Goal: Information Seeking & Learning: Find specific fact

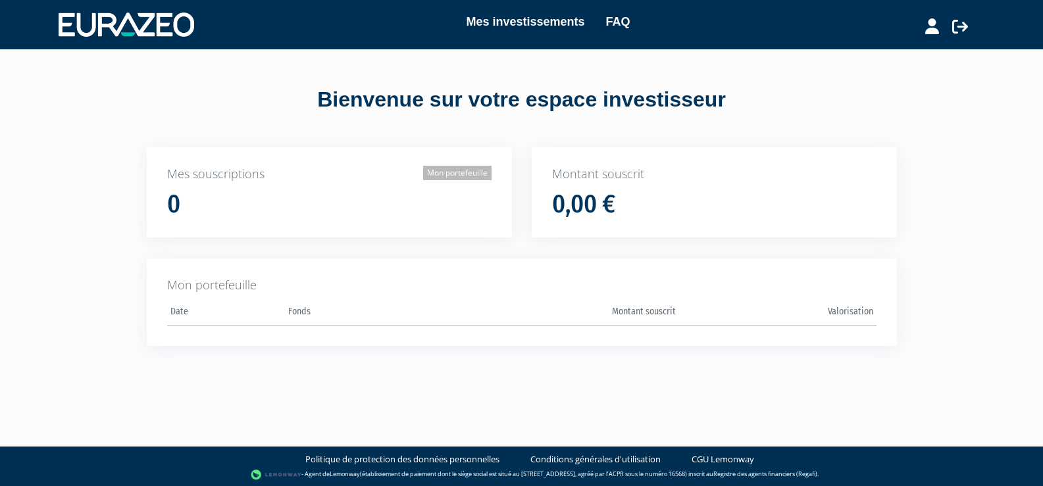
click at [451, 172] on link "Mon portefeuille" at bounding box center [457, 173] width 68 height 14
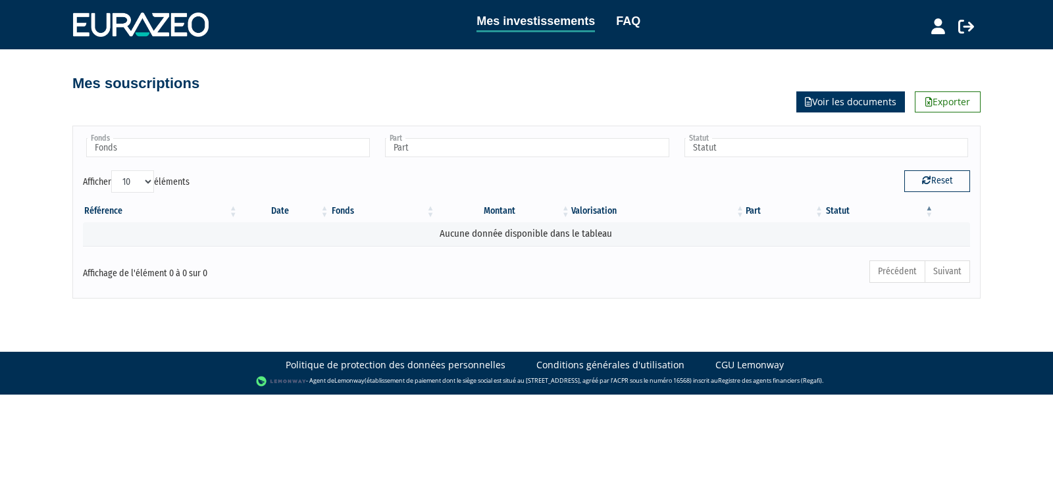
click at [849, 103] on link "Voir les documents" at bounding box center [850, 101] width 109 height 21
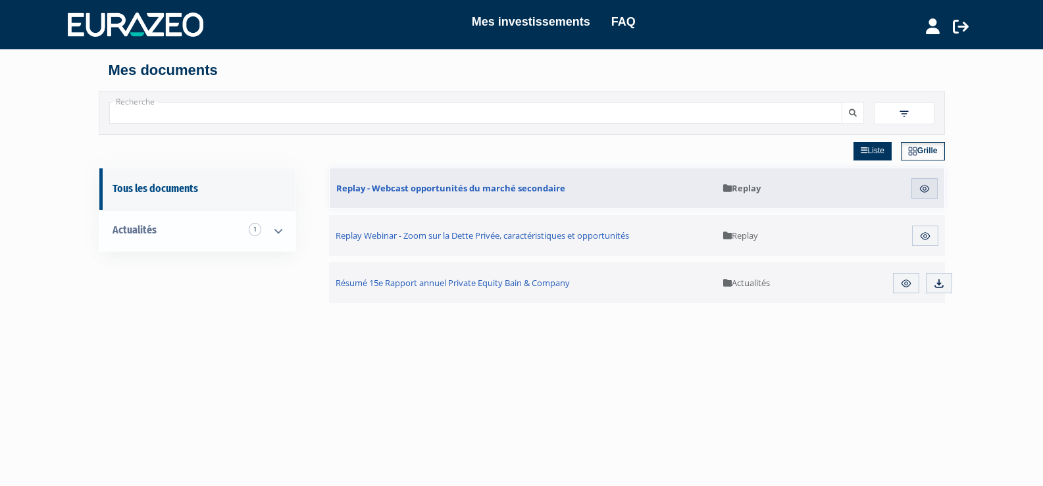
click at [121, 111] on input "Recherche" at bounding box center [475, 113] width 733 height 22
type input "FCPI Objectif Innovation Patrimoine N°5 - FR0011220318"
click at [851, 113] on icon "submit" at bounding box center [853, 113] width 8 height 8
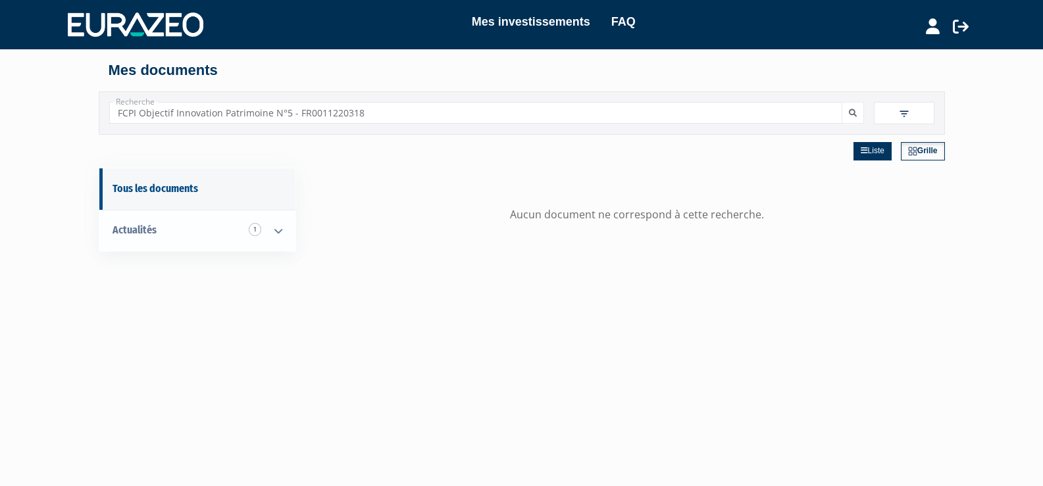
click at [902, 112] on img at bounding box center [904, 114] width 12 height 12
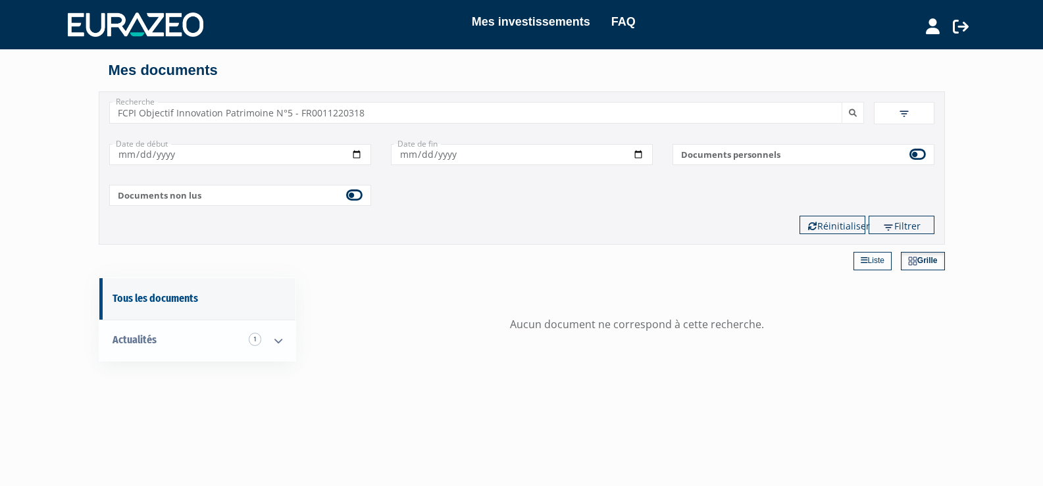
click at [878, 261] on link "Liste" at bounding box center [872, 261] width 38 height 18
click at [929, 29] on icon at bounding box center [933, 26] width 14 height 16
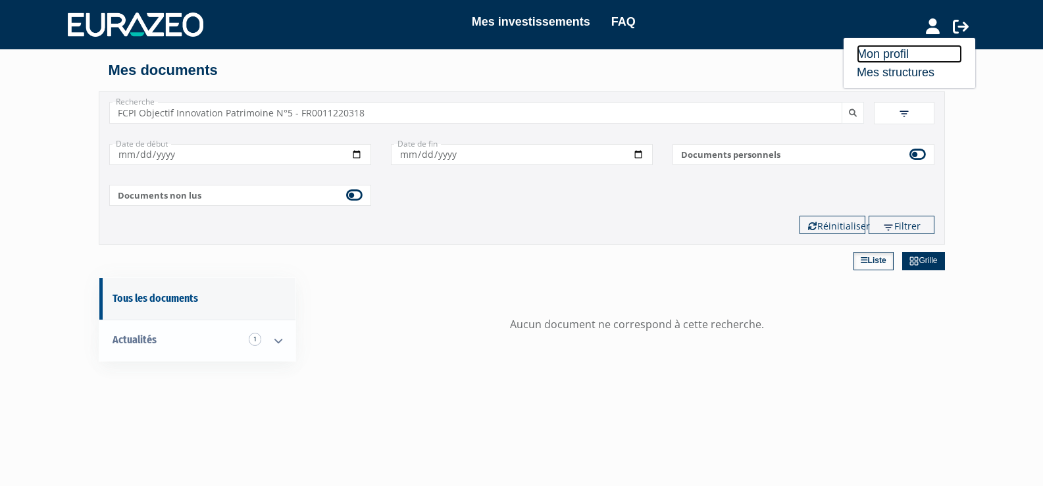
click at [876, 52] on link "Mon profil" at bounding box center [909, 54] width 105 height 18
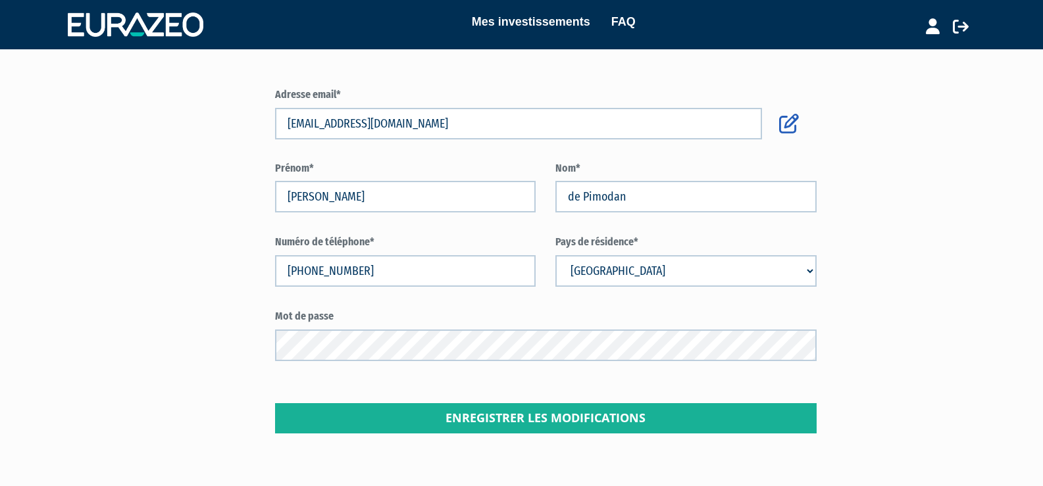
scroll to position [50, 0]
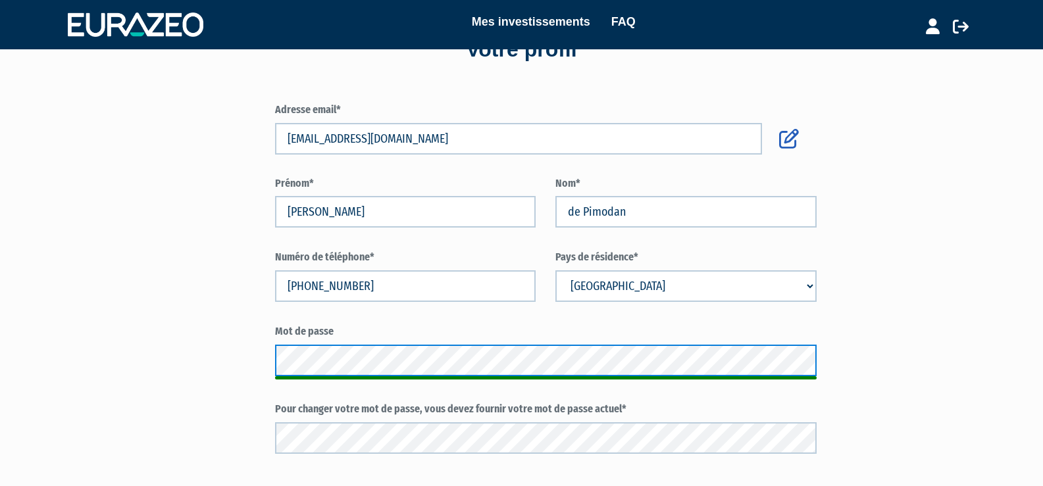
click at [263, 354] on div "Adresse email* yves@pimodan.com Prénom* Yves Nom* de Pimodan" at bounding box center [522, 303] width 770 height 460
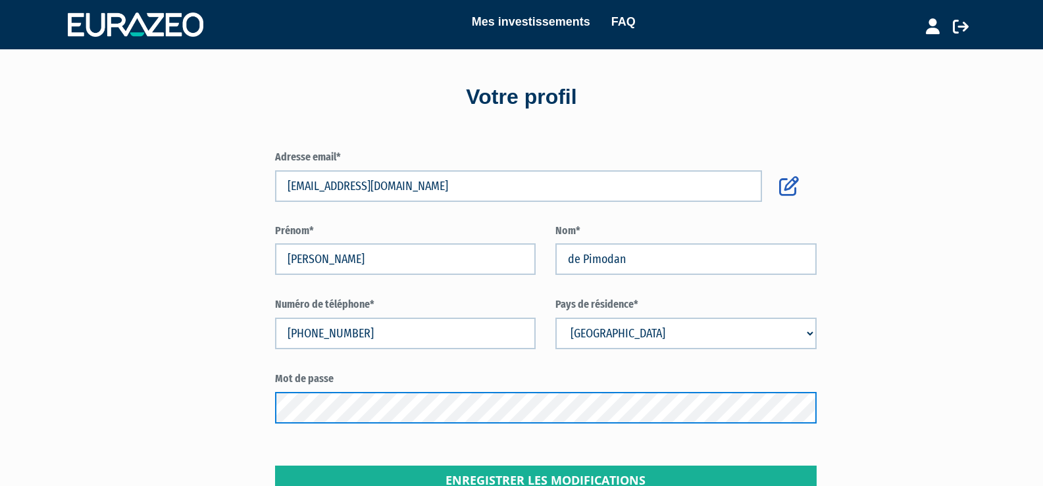
scroll to position [0, 0]
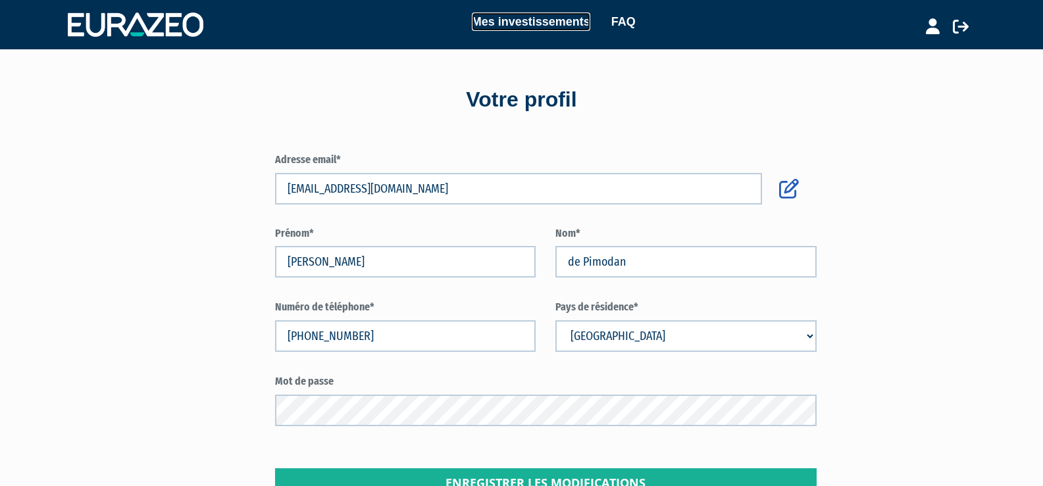
click at [522, 17] on link "Mes investissements" at bounding box center [531, 22] width 118 height 18
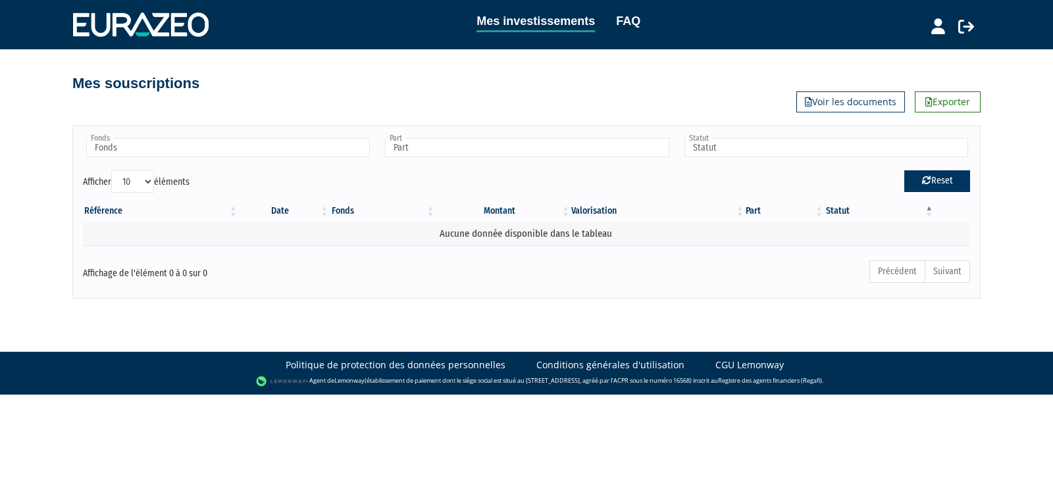
click at [938, 181] on button "Reset" at bounding box center [937, 180] width 66 height 21
type input "Fonds"
type input "Part"
type input "Statut"
click at [622, 16] on link "FAQ" at bounding box center [628, 21] width 24 height 18
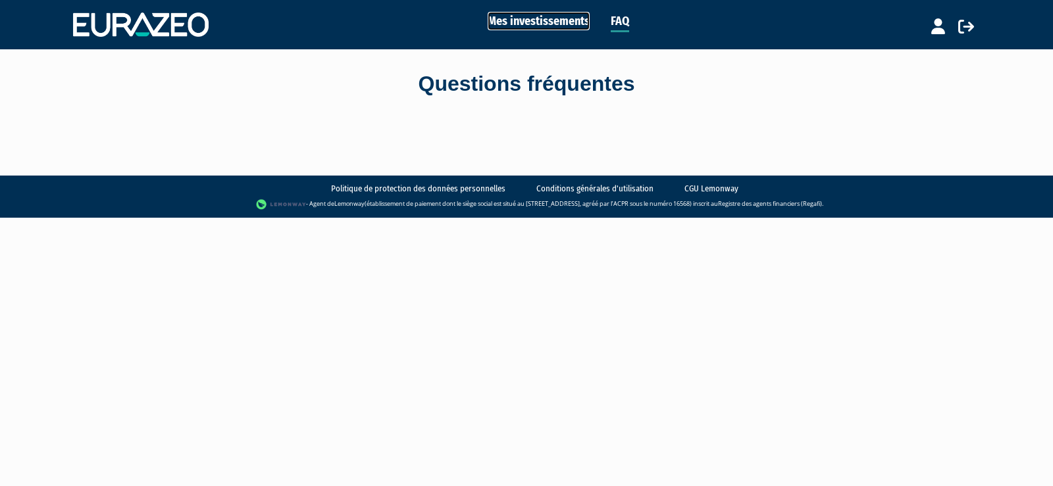
click at [550, 18] on link "Mes investissements" at bounding box center [539, 21] width 102 height 18
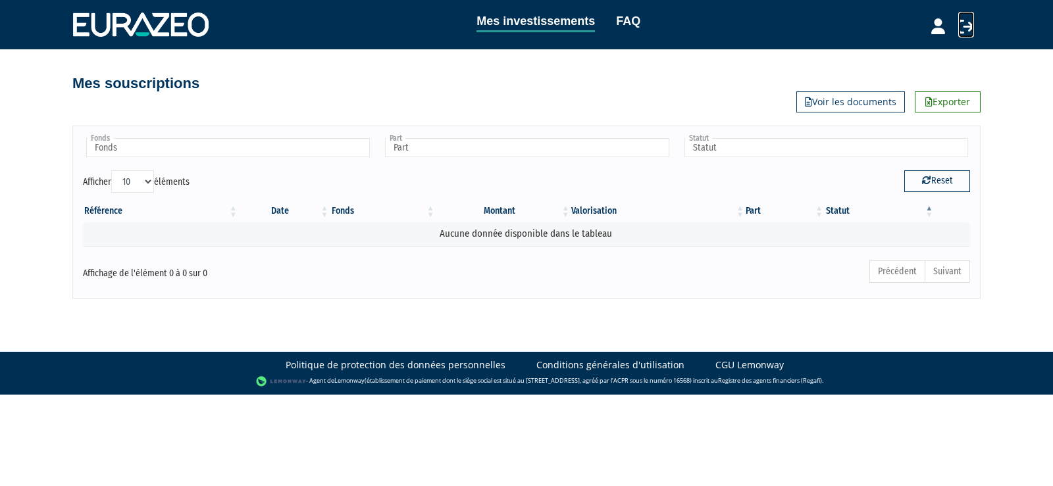
click at [964, 25] on icon at bounding box center [966, 26] width 16 height 16
